Goal: Navigation & Orientation: Find specific page/section

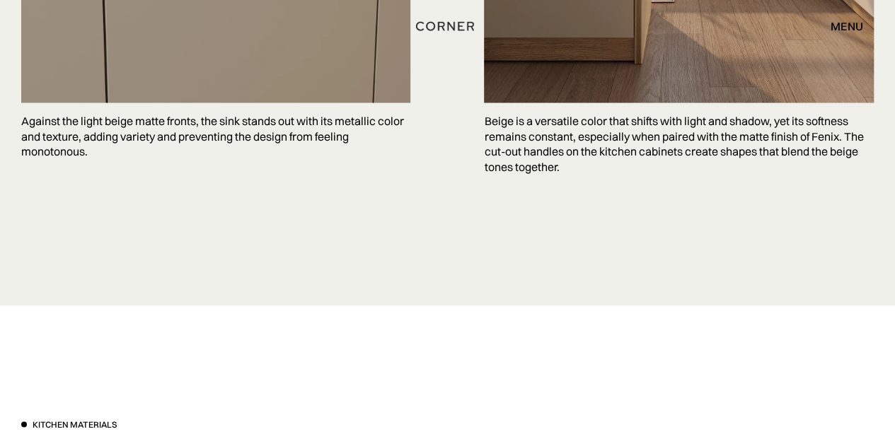
scroll to position [3957, 0]
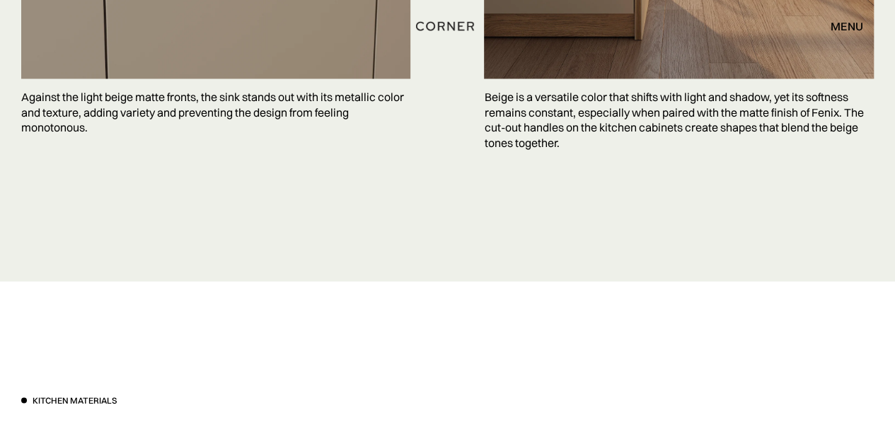
click at [846, 25] on div "menu" at bounding box center [846, 26] width 33 height 11
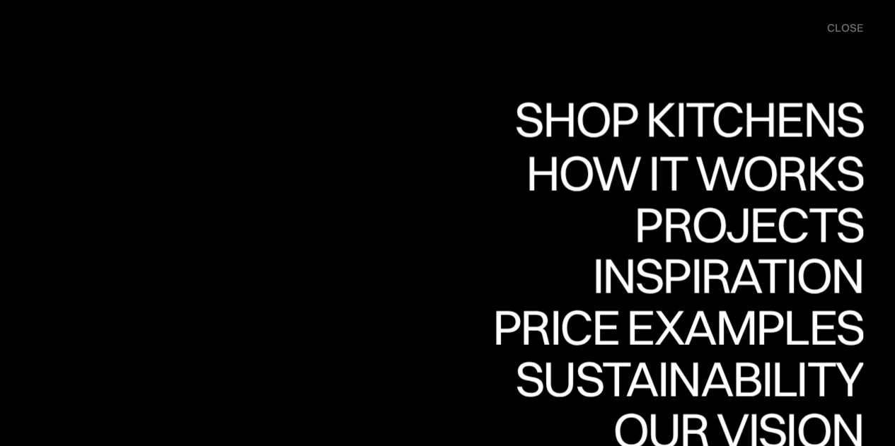
click at [298, 100] on nav "Shop Kitchens Shop Kitchens How it works How it works Projects Projects Inspira…" at bounding box center [447, 267] width 895 height 535
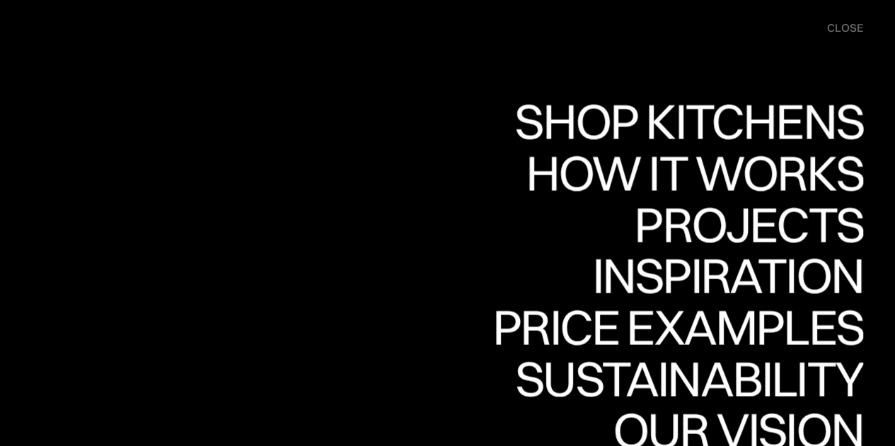
click at [852, 25] on div "close" at bounding box center [845, 29] width 36 height 16
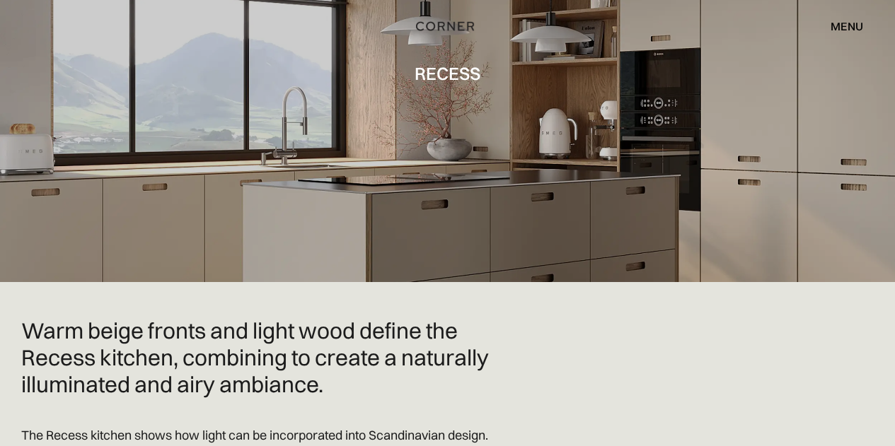
scroll to position [0, 0]
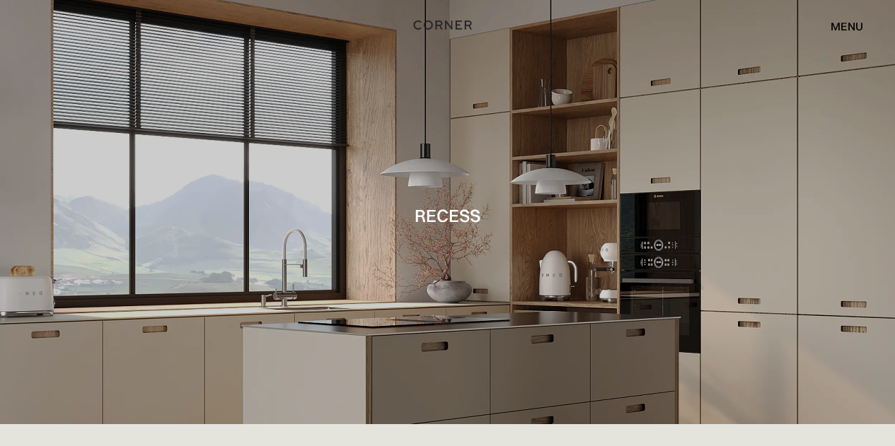
click at [436, 23] on img "home" at bounding box center [443, 25] width 58 height 18
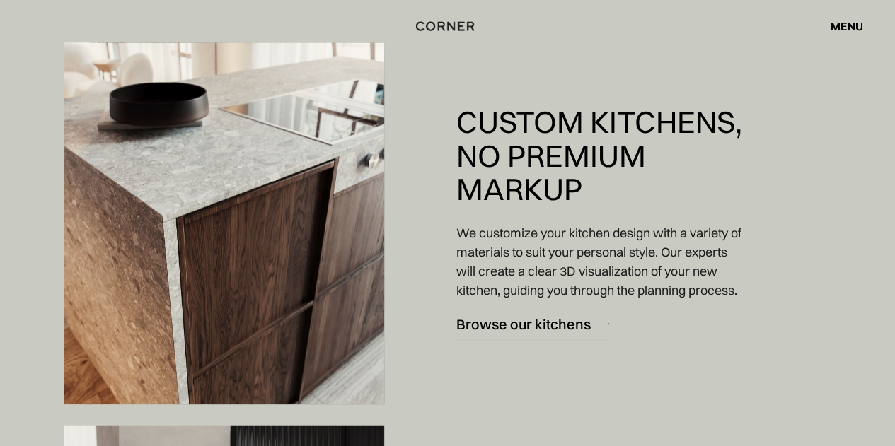
scroll to position [1507, 0]
drag, startPoint x: 905, startPoint y: 28, endPoint x: 905, endPoint y: 100, distance: 72.2
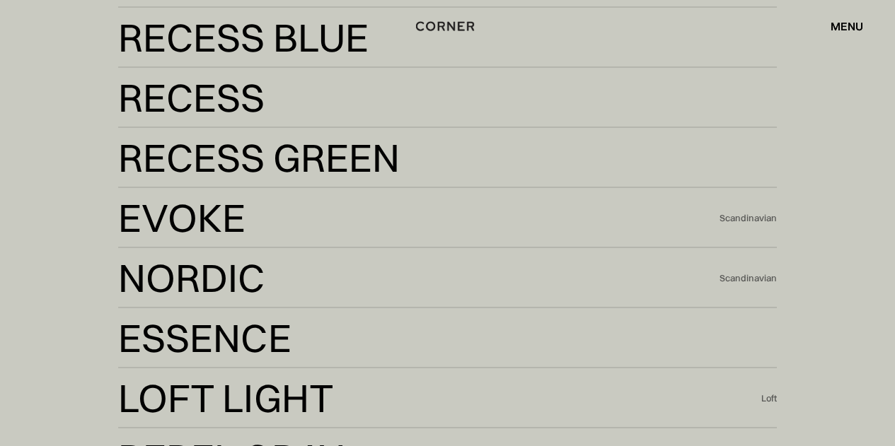
scroll to position [2515, 0]
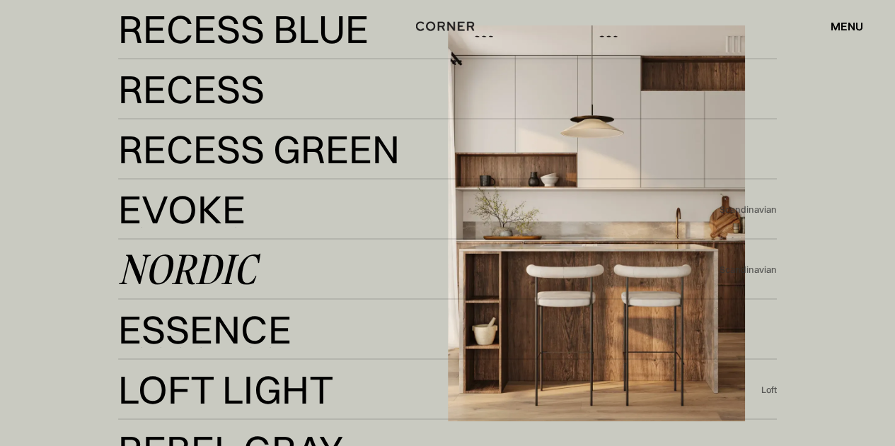
click at [213, 264] on div "Nordic" at bounding box center [187, 270] width 138 height 34
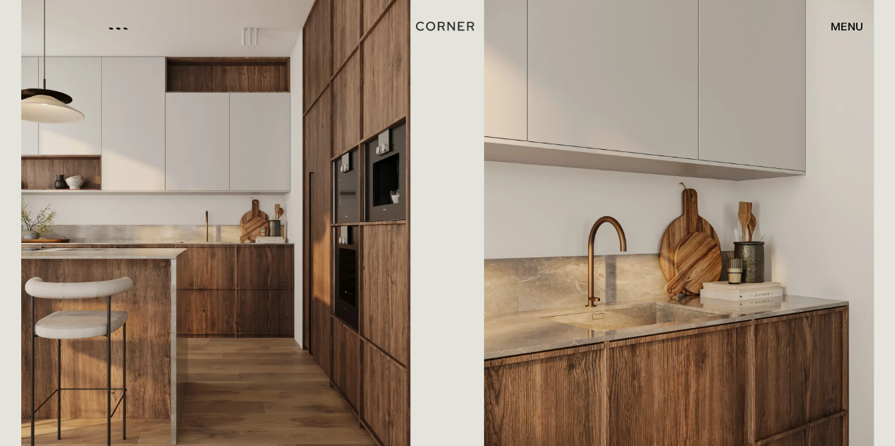
scroll to position [795, 0]
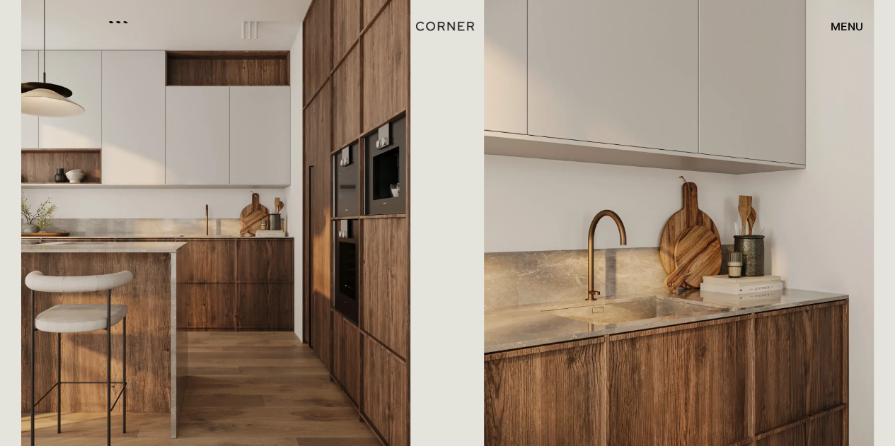
drag, startPoint x: 905, startPoint y: 16, endPoint x: 905, endPoint y: 76, distance: 60.1
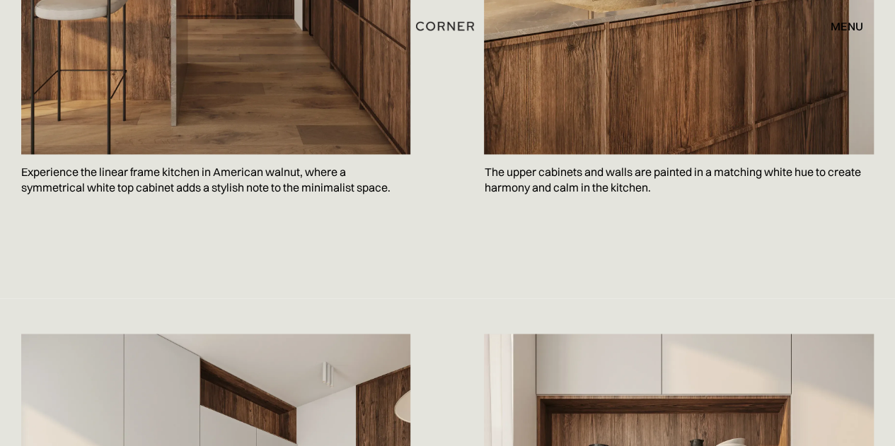
scroll to position [0, 0]
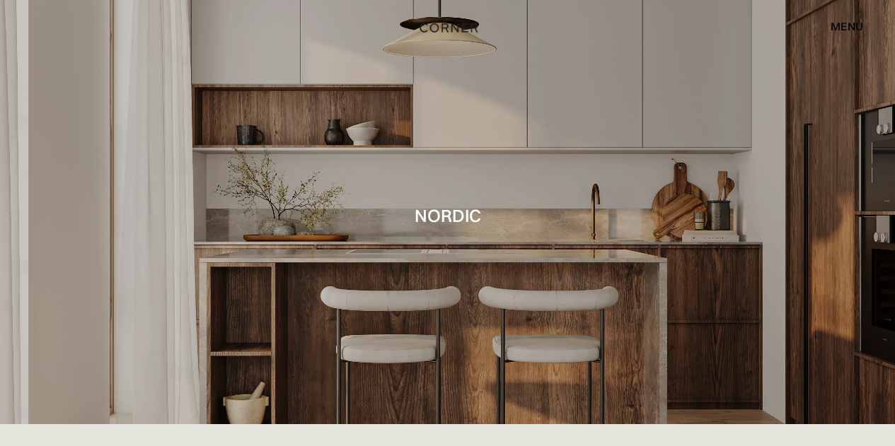
click at [458, 26] on img "home" at bounding box center [448, 27] width 58 height 18
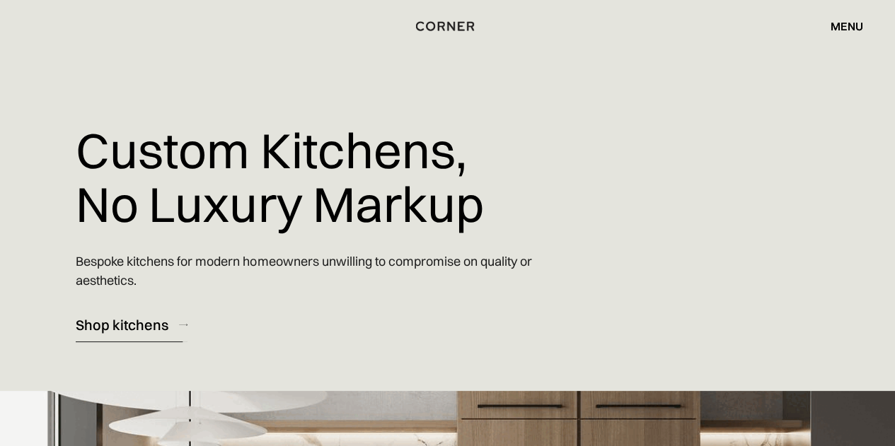
click at [120, 322] on div "Shop kitchens" at bounding box center [122, 324] width 93 height 19
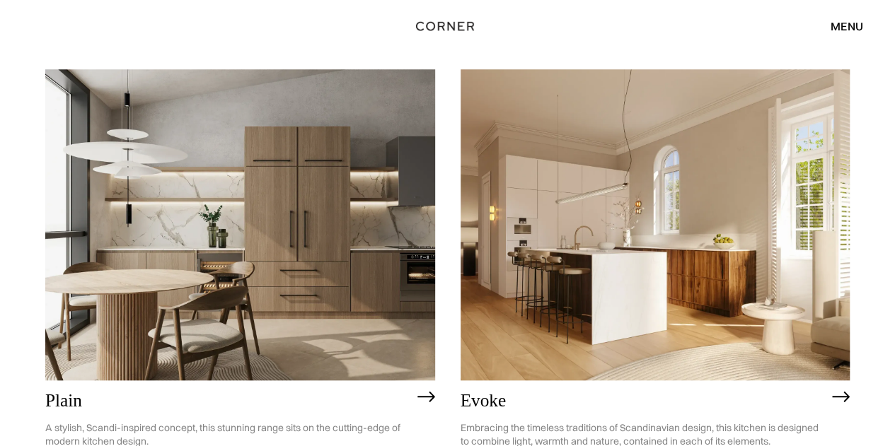
scroll to position [3496, 0]
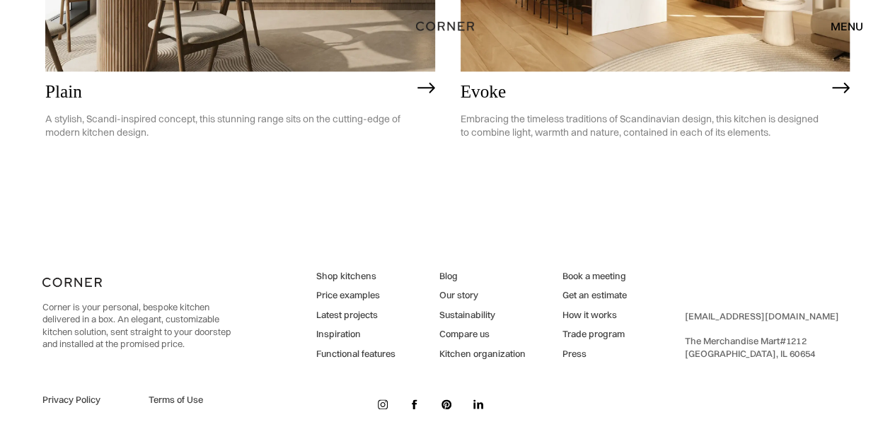
click at [830, 27] on div "menu" at bounding box center [846, 26] width 33 height 11
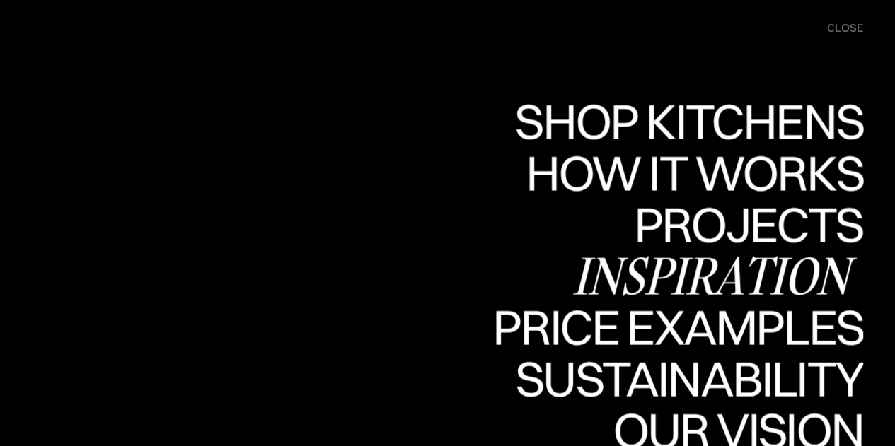
click at [715, 264] on div "Inspiration" at bounding box center [717, 276] width 291 height 50
